Goal: Task Accomplishment & Management: Manage account settings

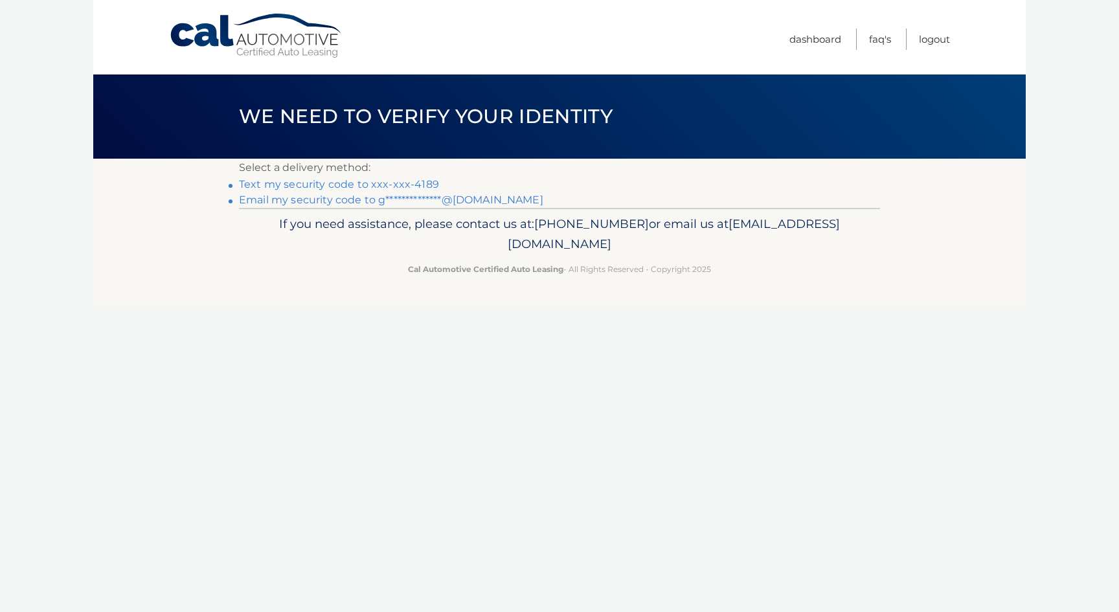
click at [386, 183] on link "Text my security code to xxx-xxx-4189" at bounding box center [339, 184] width 200 height 12
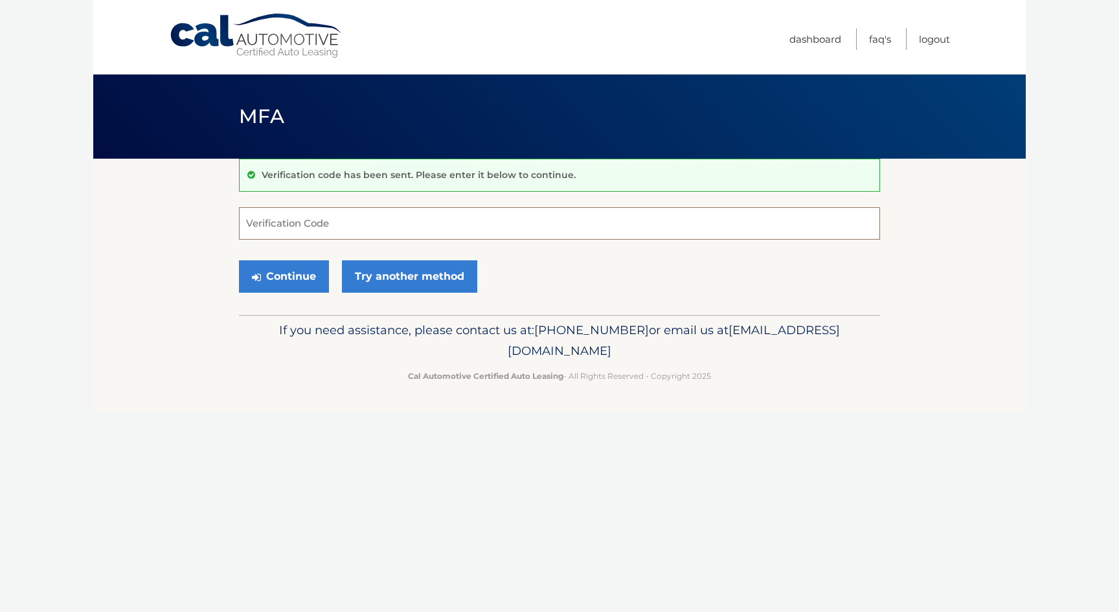
click at [341, 218] on input "Verification Code" at bounding box center [559, 223] width 641 height 32
type input "184852"
click at [302, 273] on button "Continue" at bounding box center [284, 276] width 90 height 32
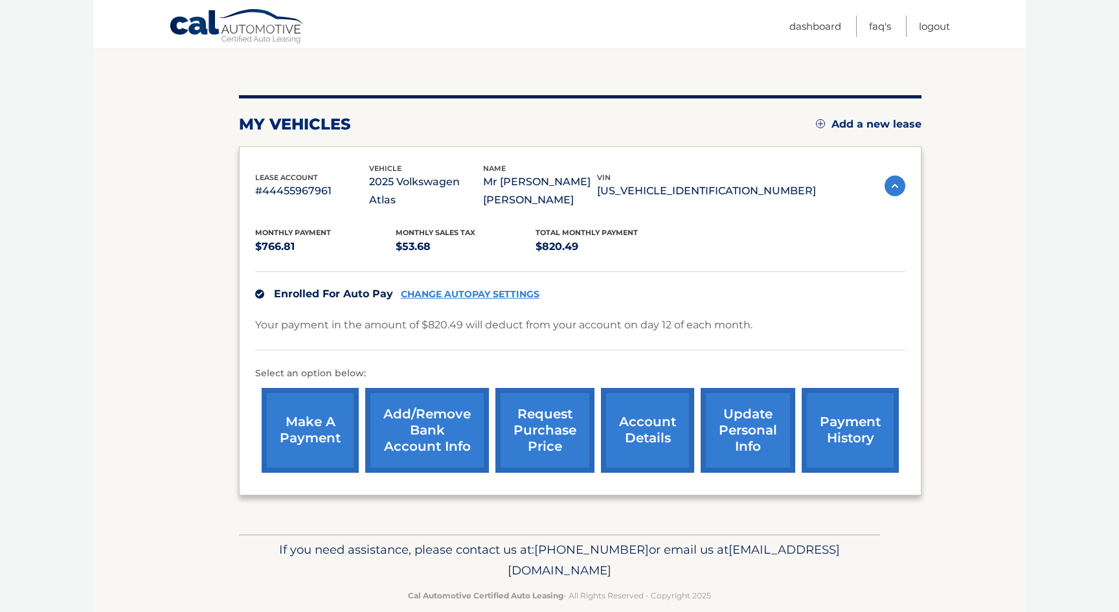
scroll to position [125, 0]
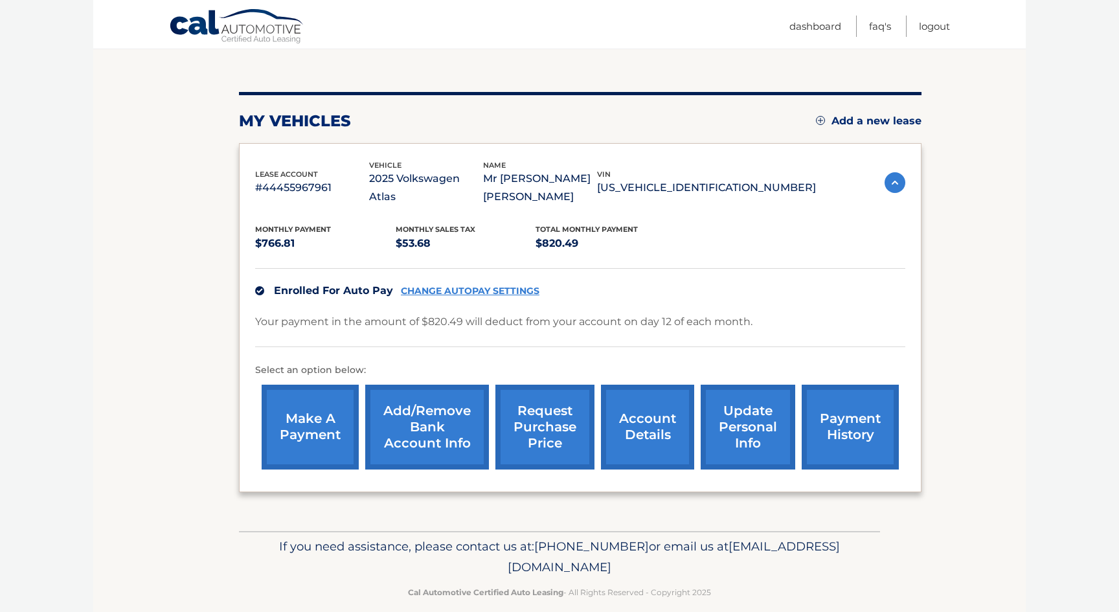
click at [446, 412] on link "Add/Remove bank account info" at bounding box center [427, 427] width 124 height 85
click at [931, 27] on link "Logout" at bounding box center [934, 26] width 31 height 21
